Goal: Obtain resource: Download file/media

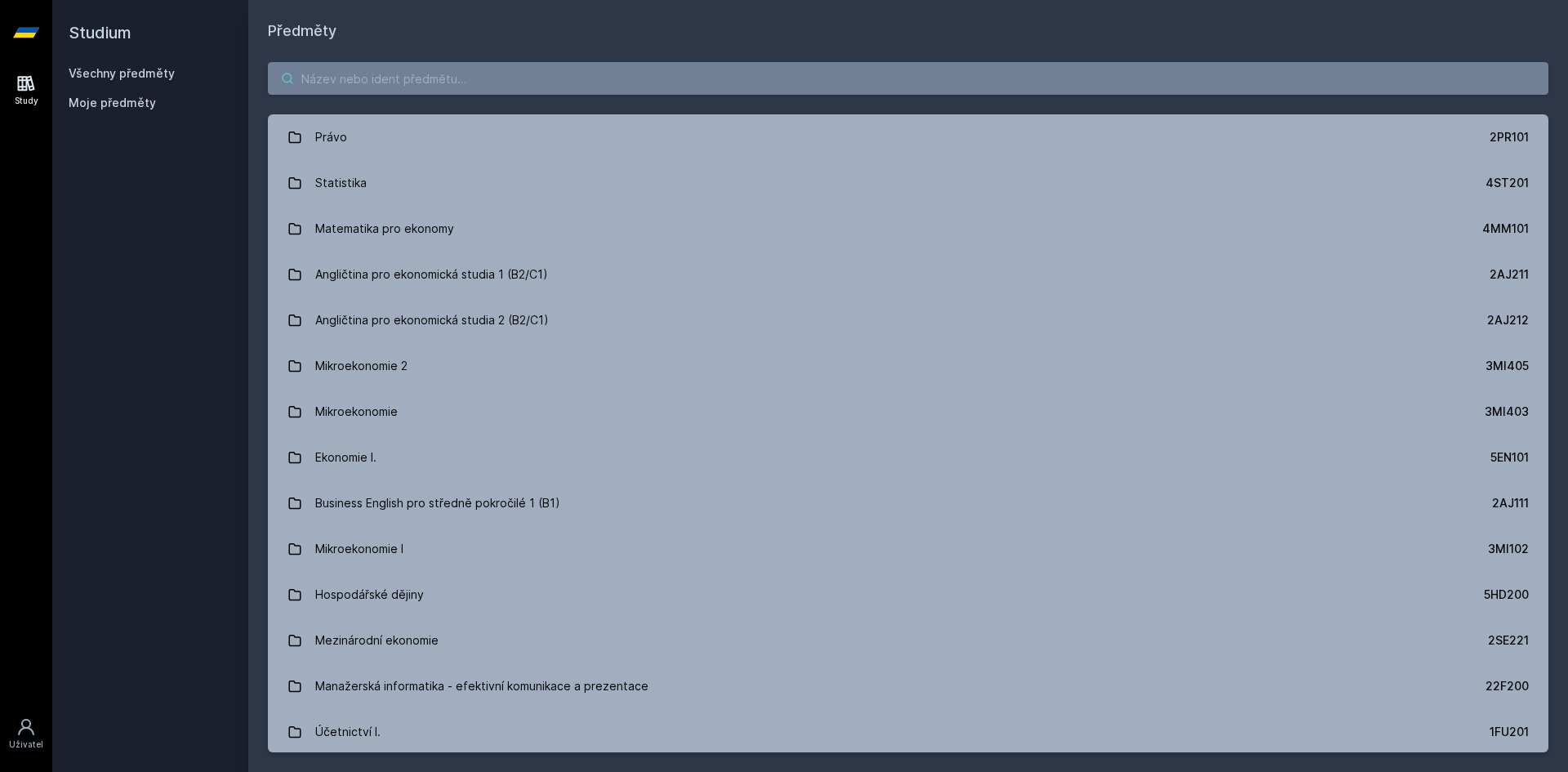
click at [521, 70] on input "search" at bounding box center [909, 78] width 1281 height 33
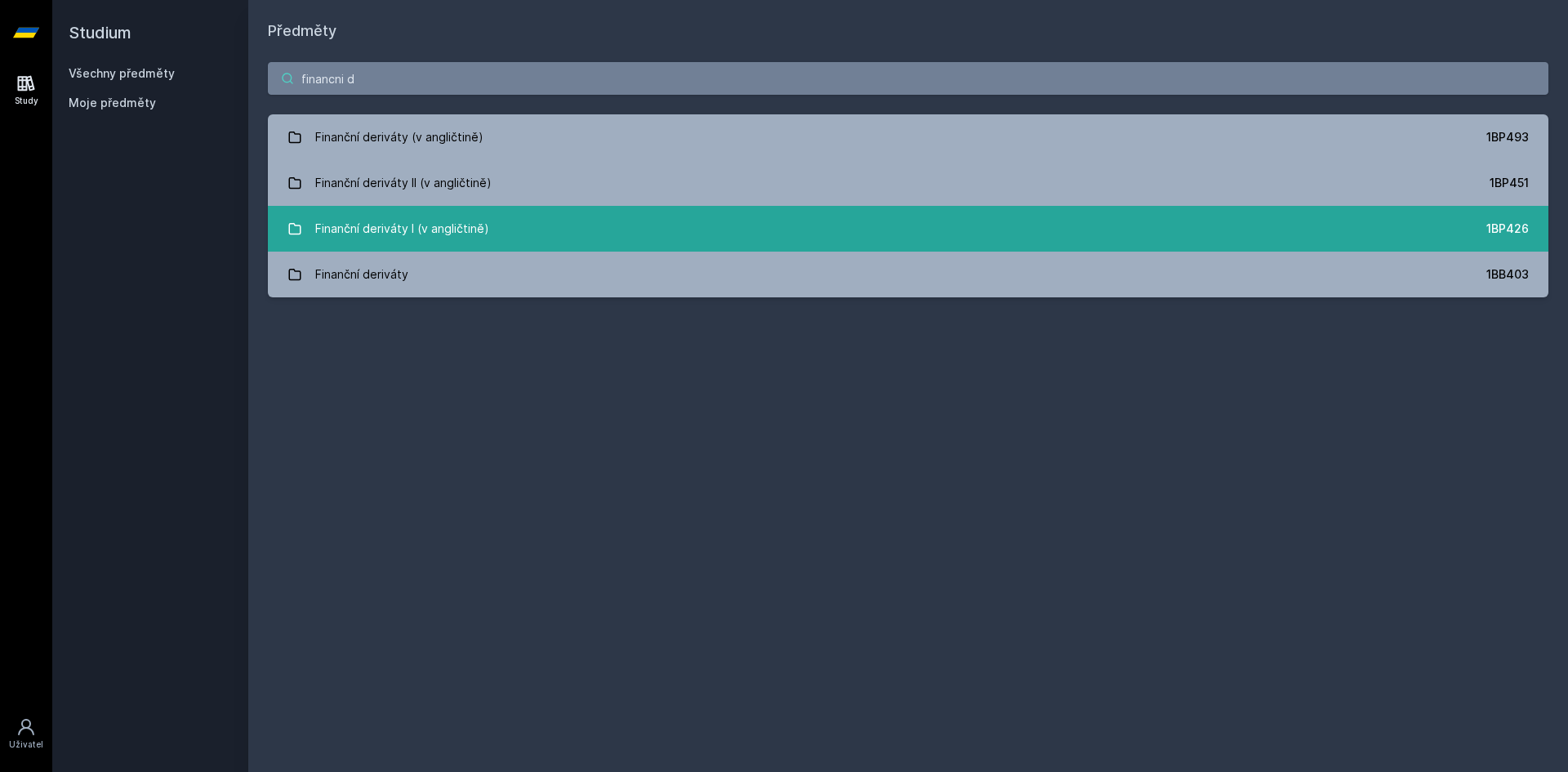
type input "financni d"
click at [512, 212] on link "Finanční deriváty I (v angličtině) 1BP426" at bounding box center [909, 229] width 1281 height 46
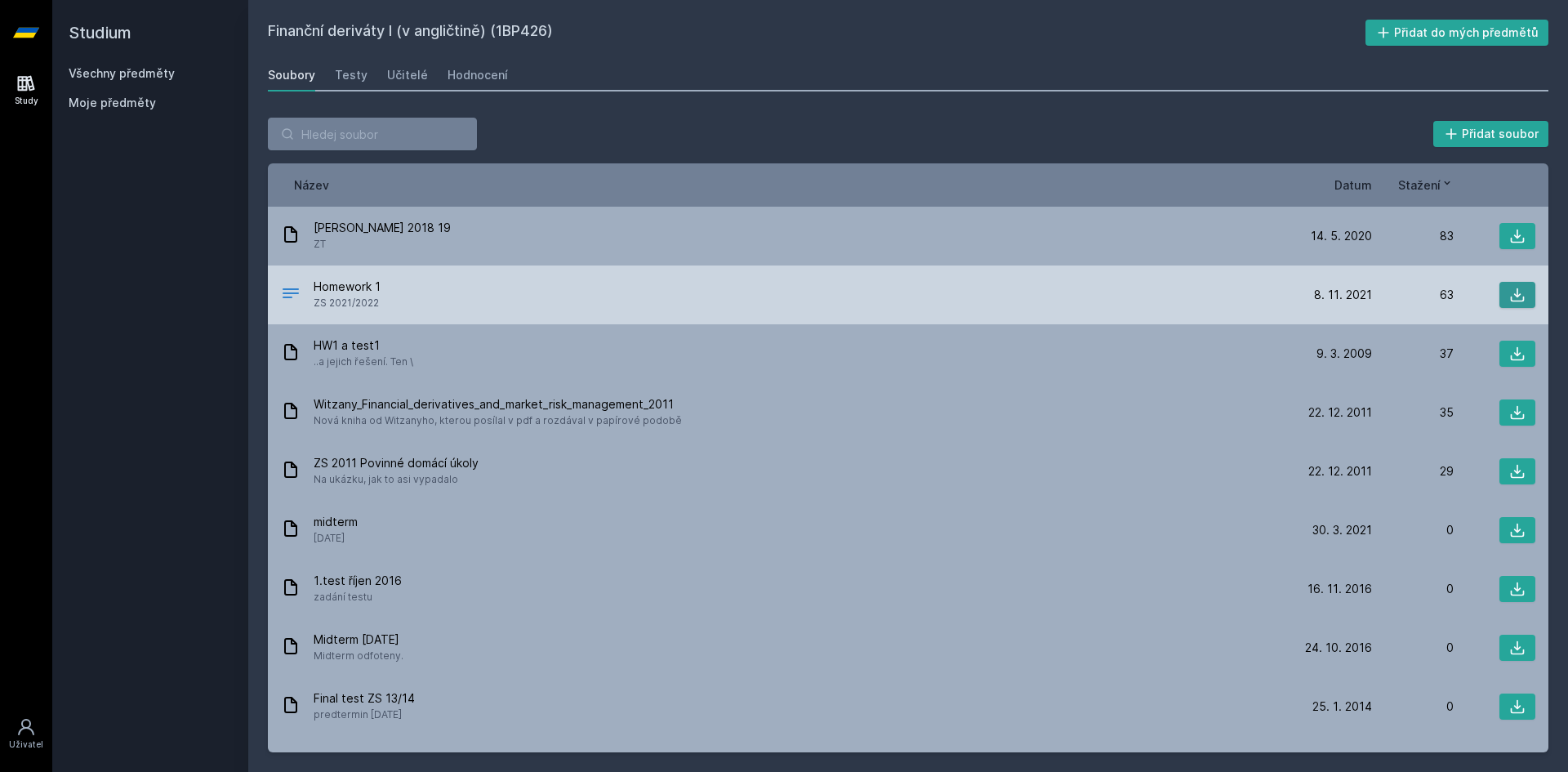
click at [1511, 302] on icon at bounding box center [1518, 296] width 14 height 14
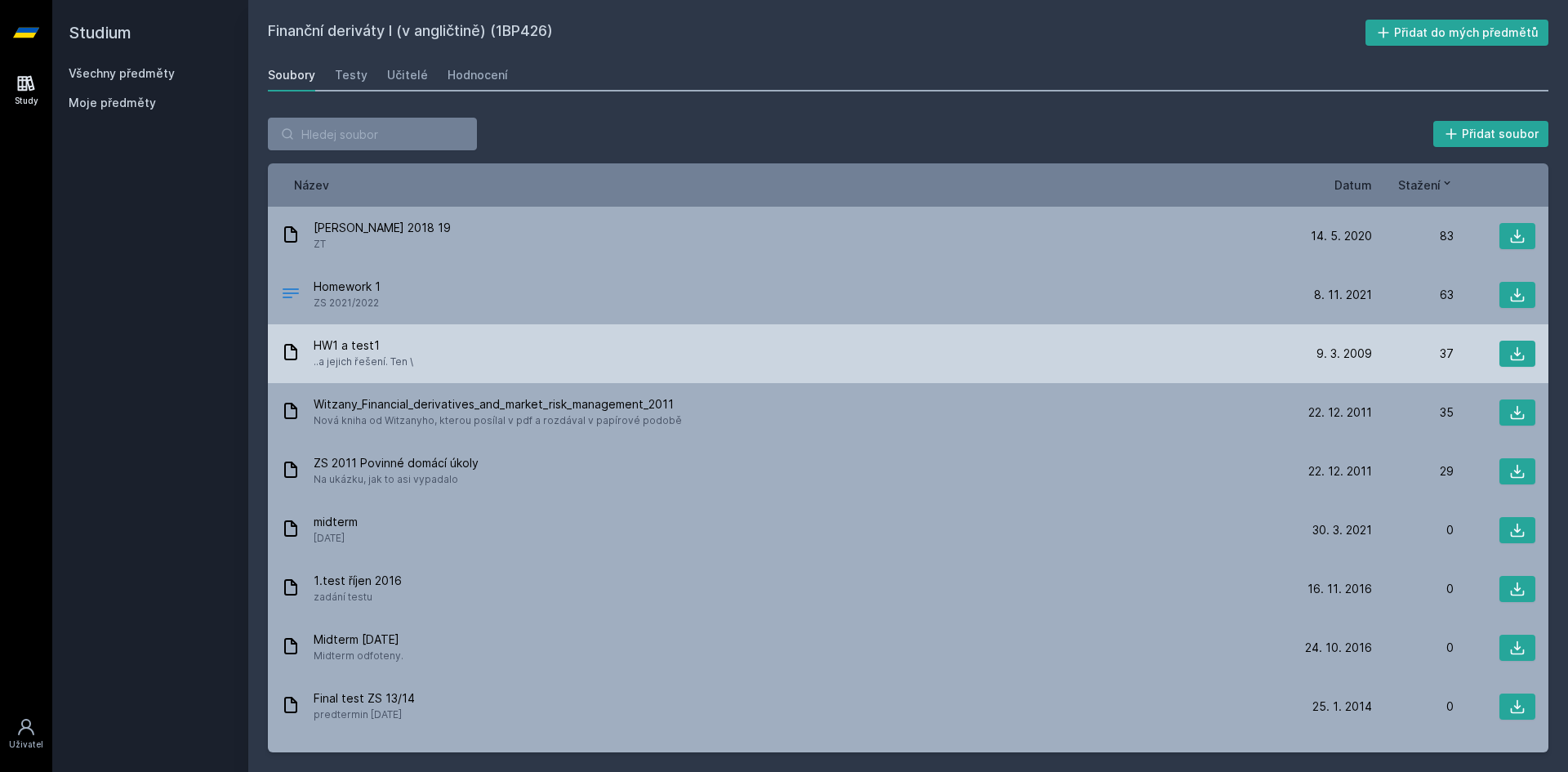
click at [1532, 351] on div "HW1 a test1 ..a jejich řešení. Ten \ 9. 3. 09 9. 3. 2009 37" at bounding box center [909, 354] width 1281 height 59
click at [1518, 352] on button at bounding box center [1517, 354] width 36 height 26
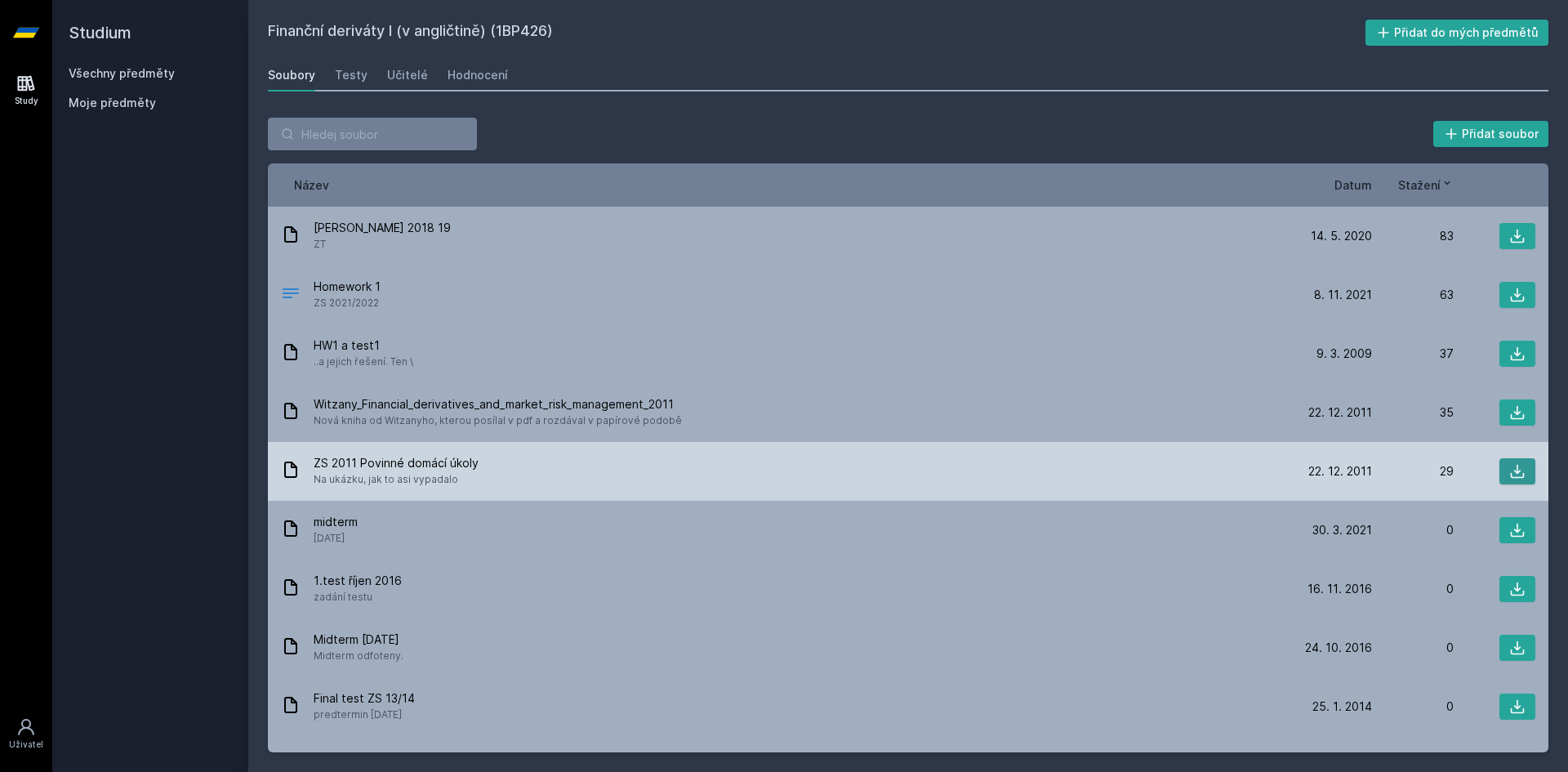
click at [1510, 471] on icon at bounding box center [1518, 471] width 17 height 17
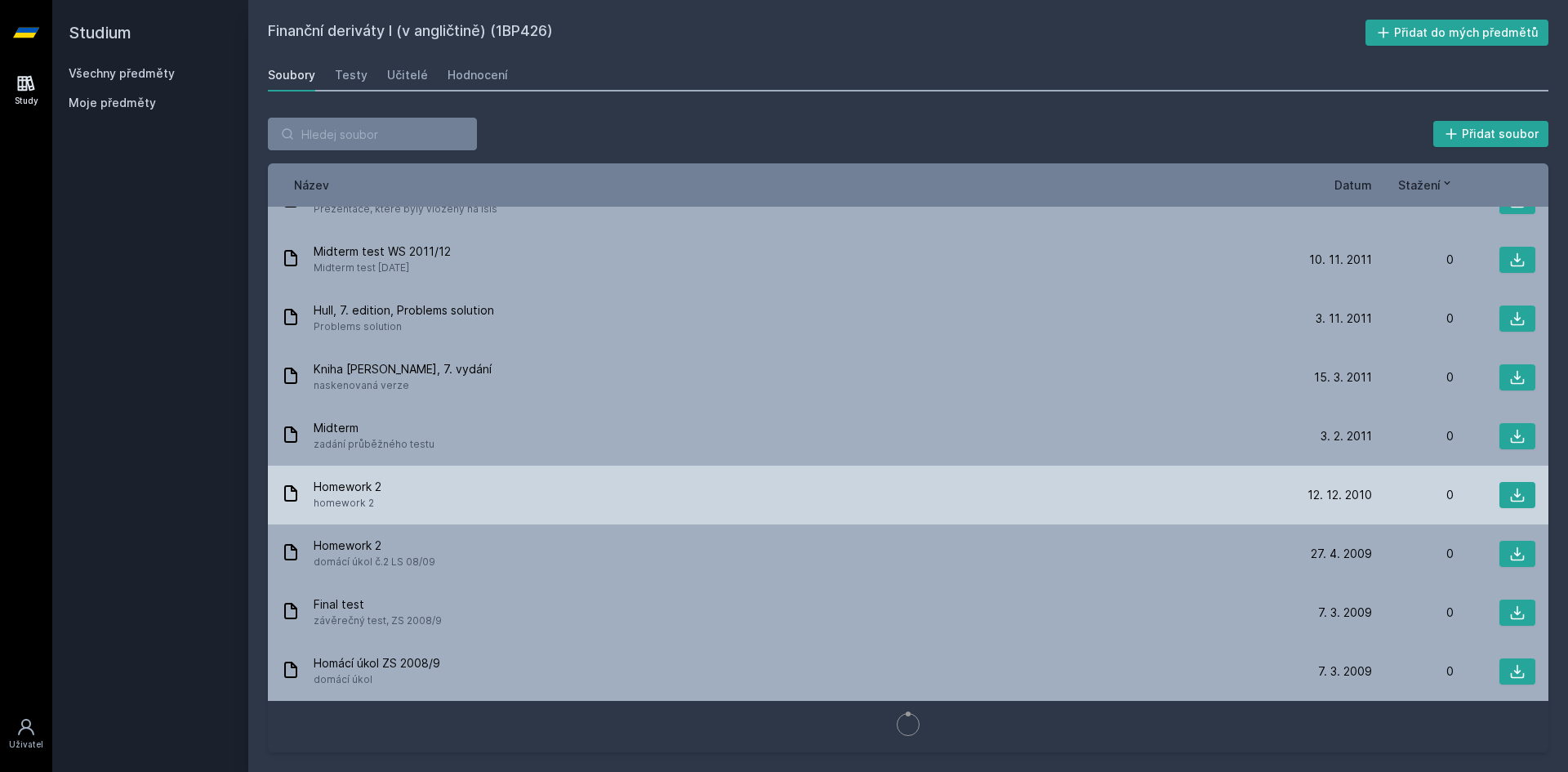
scroll to position [690, 0]
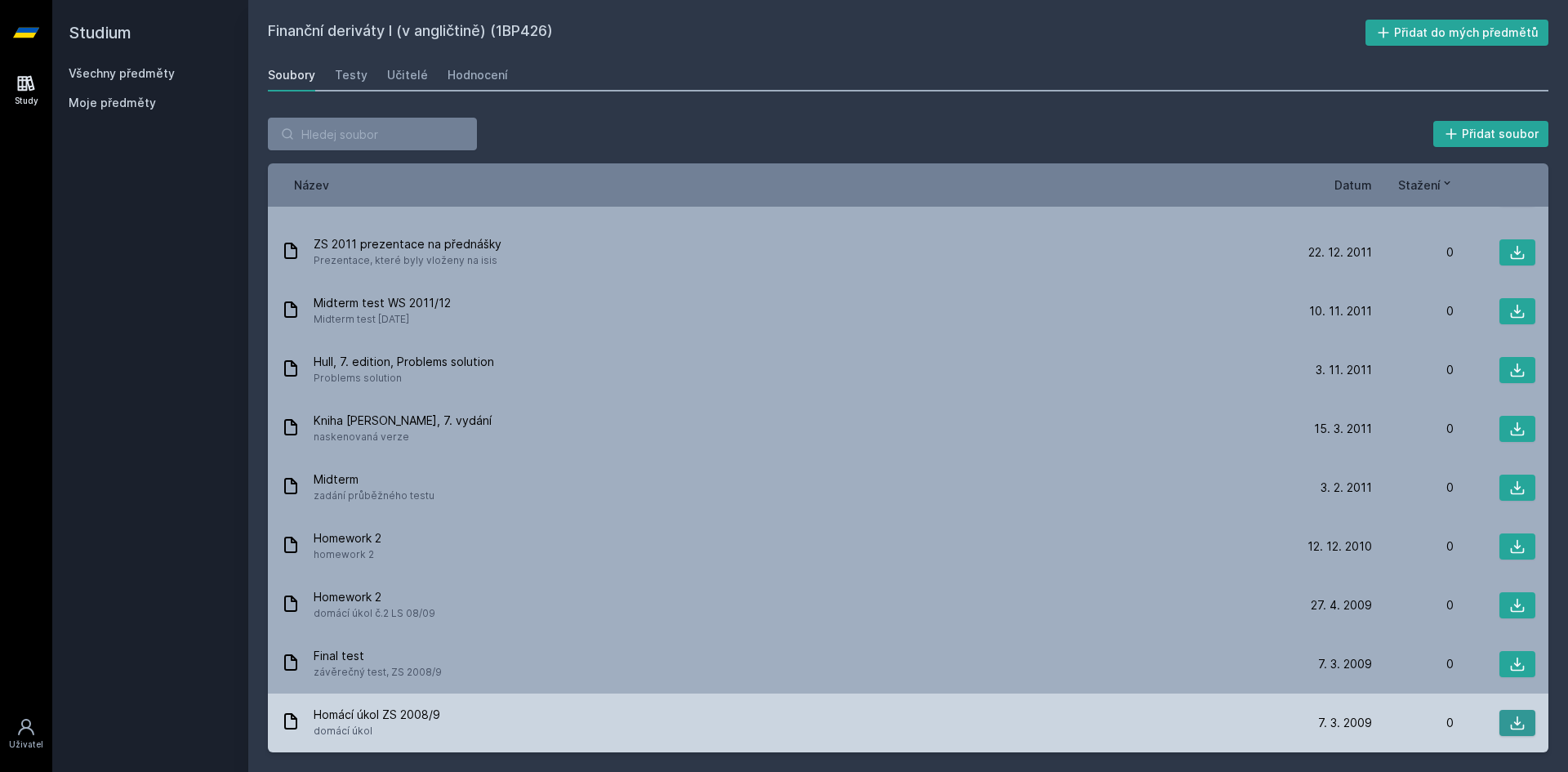
click at [1510, 726] on icon at bounding box center [1518, 723] width 17 height 17
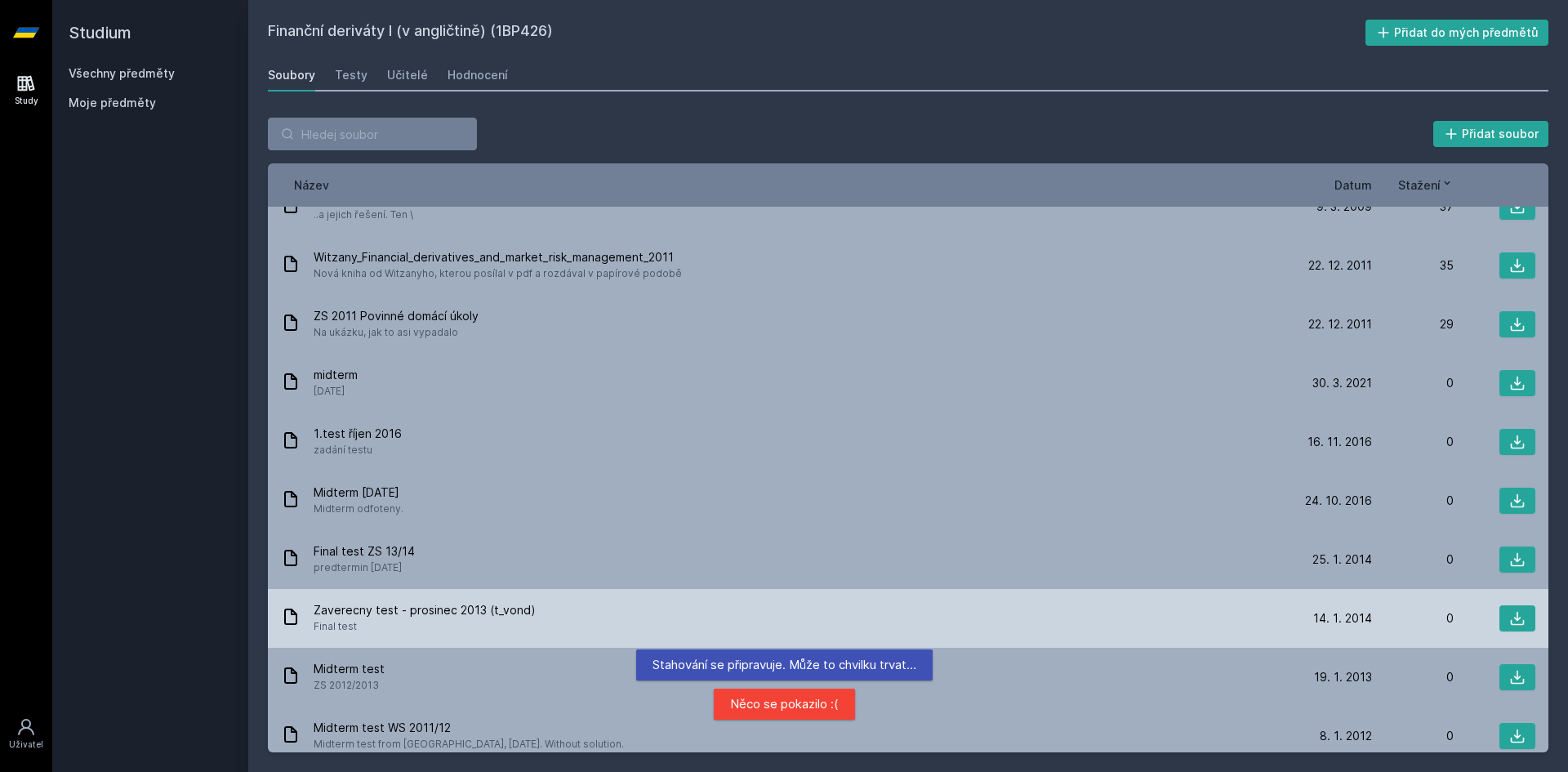
scroll to position [0, 0]
